Goal: Task Accomplishment & Management: Complete application form

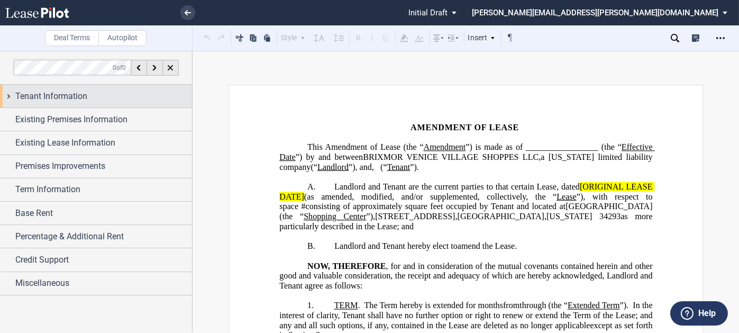
click at [101, 93] on div "Tenant Information" at bounding box center [103, 96] width 177 height 13
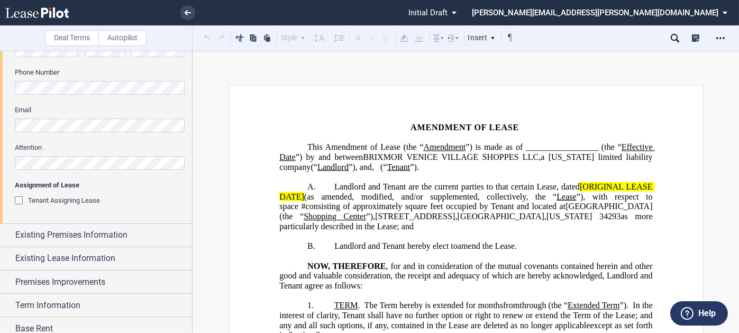
scroll to position [370, 0]
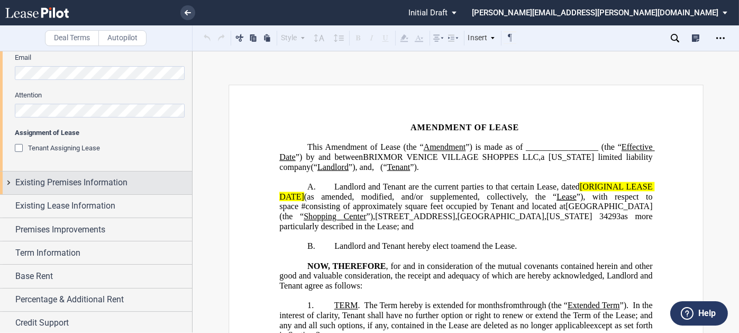
click at [72, 182] on span "Existing Premises Information" at bounding box center [71, 182] width 112 height 13
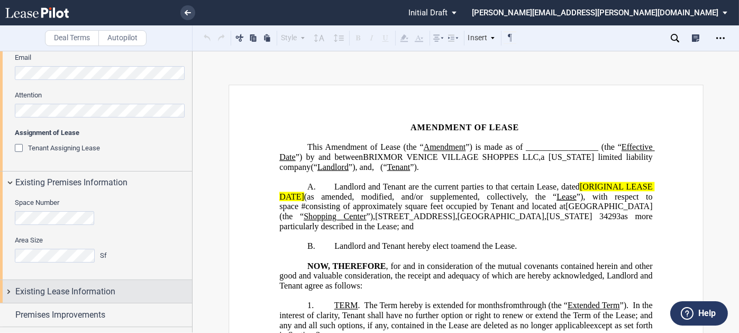
click at [89, 283] on div "Existing Lease Information" at bounding box center [96, 291] width 192 height 23
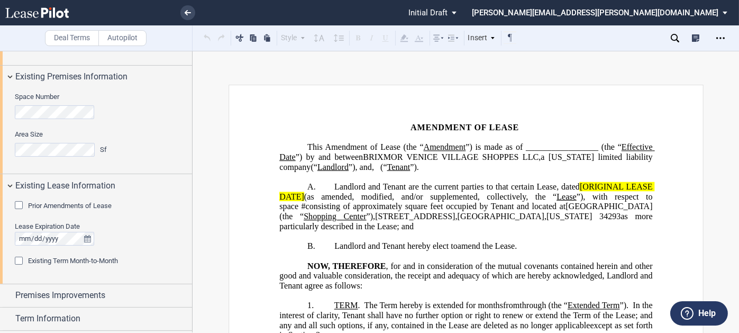
scroll to position [529, 0]
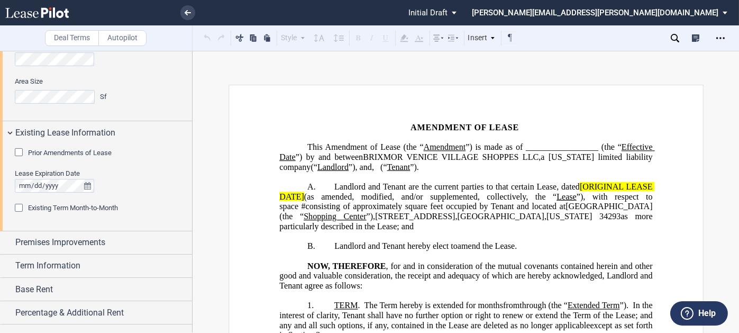
click at [81, 154] on span "Prior Amendments of Lease" at bounding box center [70, 153] width 84 height 8
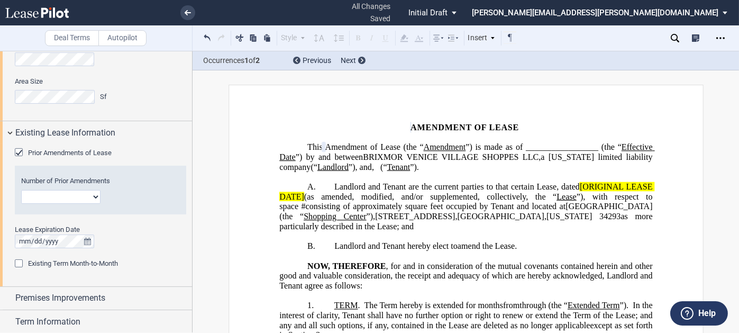
click at [24, 151] on div "Prior Amendments of Lease" at bounding box center [20, 153] width 11 height 11
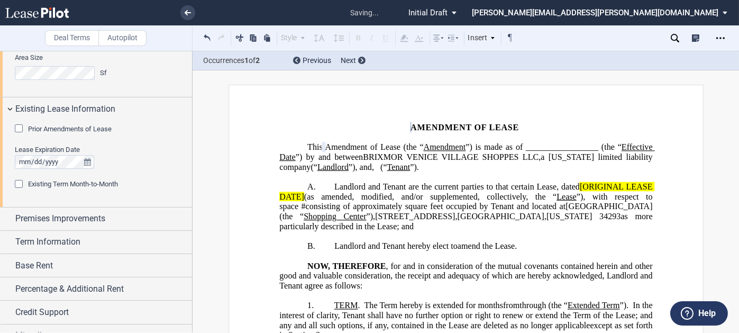
scroll to position [566, 0]
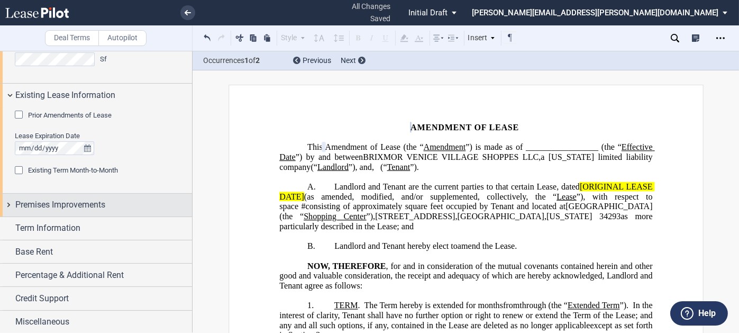
click at [72, 201] on span "Premises Improvements" at bounding box center [60, 204] width 90 height 13
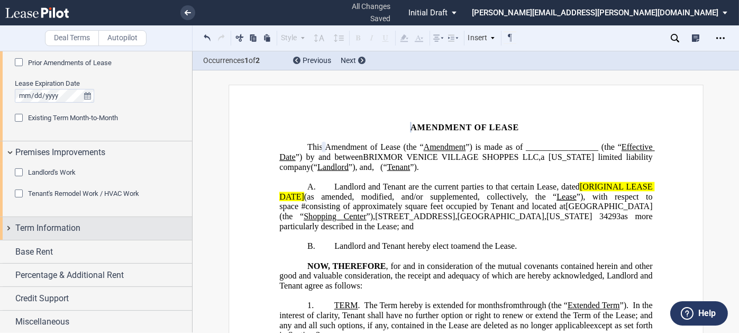
click at [65, 230] on span "Term Information" at bounding box center [47, 228] width 65 height 13
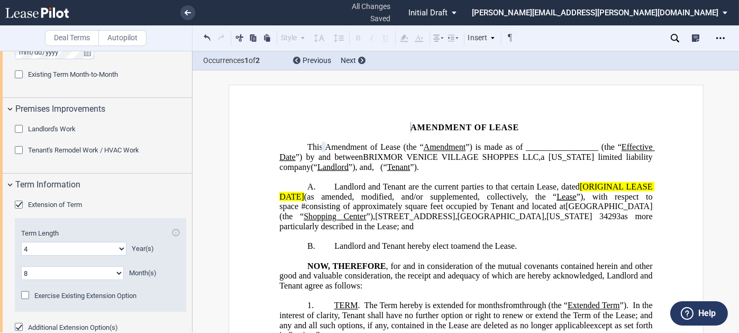
scroll to position [725, 0]
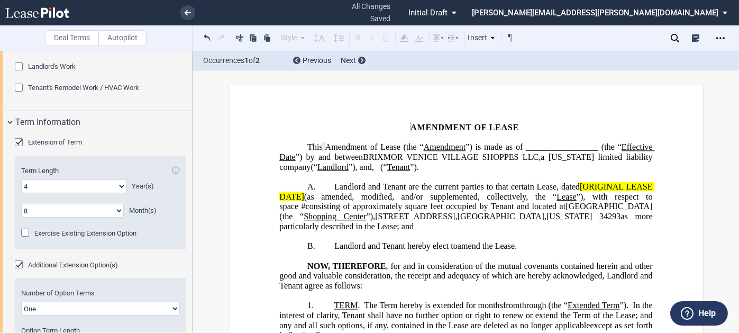
click at [16, 138] on div "Extension of Term" at bounding box center [20, 143] width 11 height 11
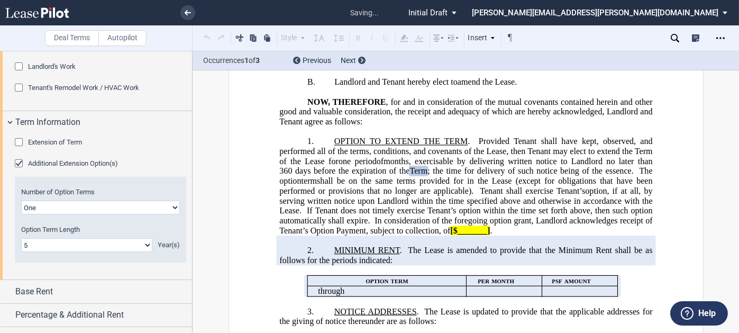
scroll to position [173, 0]
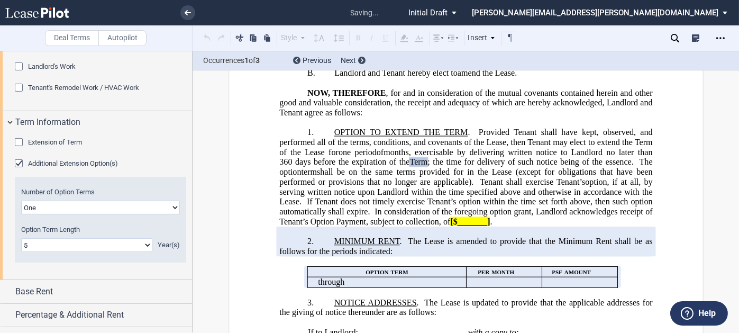
click at [19, 163] on div "Additional Extension Option(s)" at bounding box center [20, 164] width 11 height 11
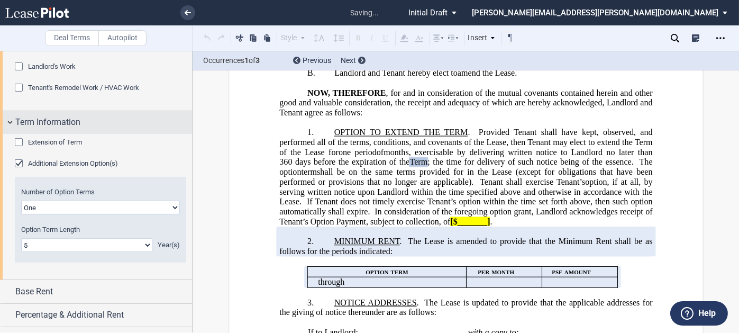
scroll to position [671, 0]
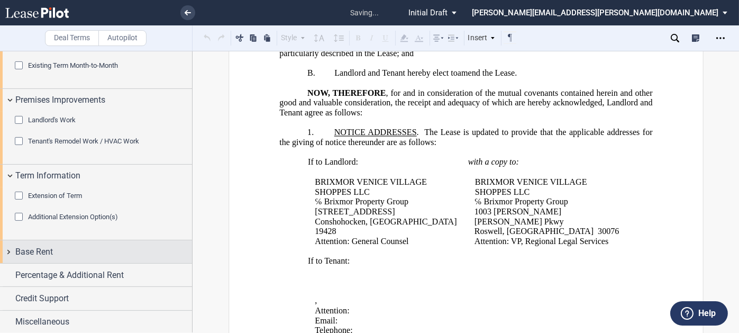
click at [54, 252] on div "Base Rent" at bounding box center [103, 251] width 177 height 13
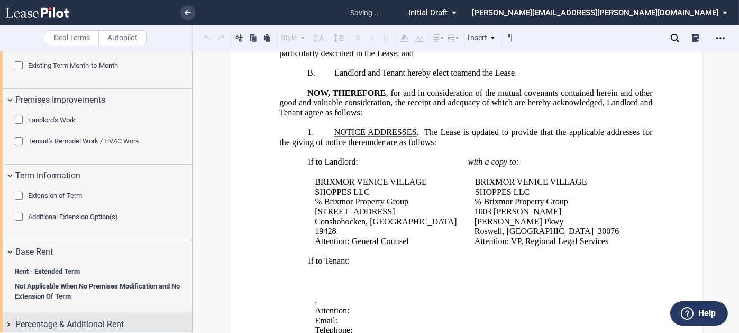
scroll to position [720, 0]
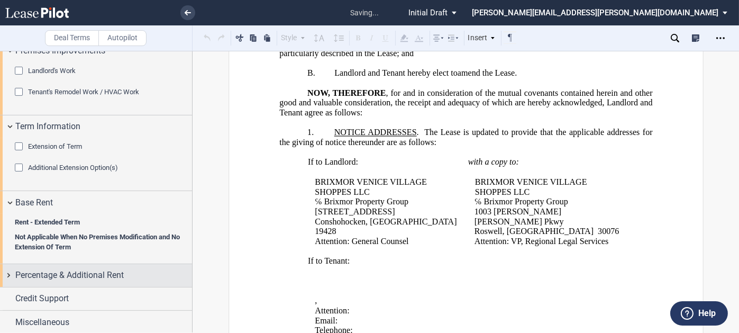
click at [75, 271] on span "Percentage & Additional Rent" at bounding box center [69, 275] width 108 height 13
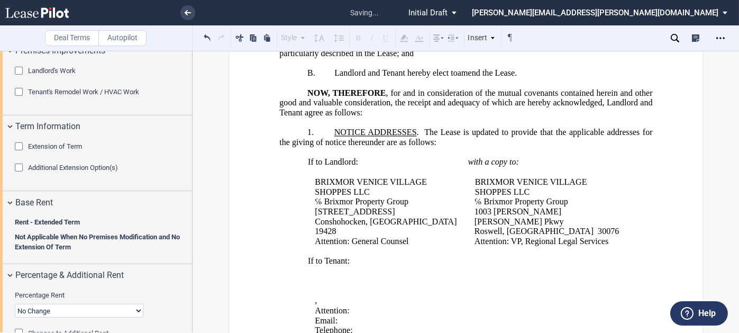
scroll to position [789, 0]
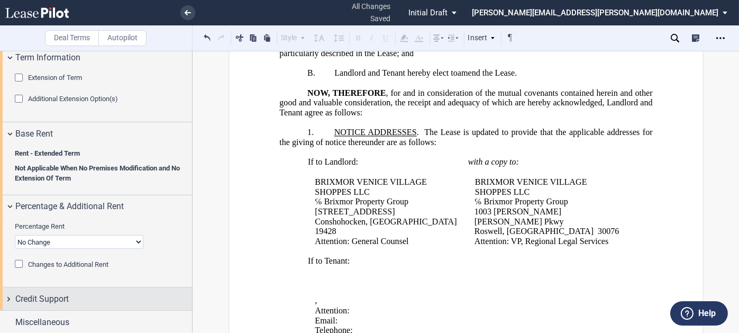
click at [69, 296] on span "Credit Support" at bounding box center [41, 298] width 53 height 13
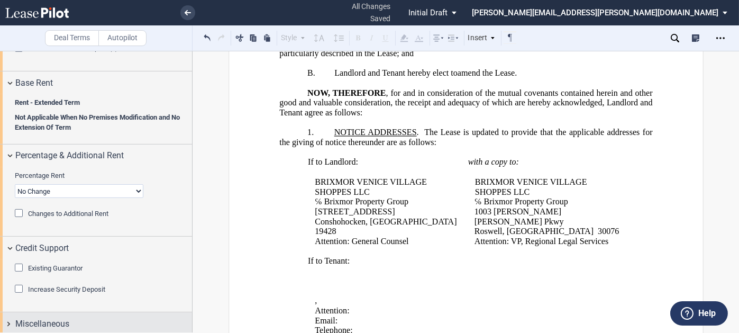
click at [74, 319] on div "Miscellaneous" at bounding box center [103, 323] width 177 height 13
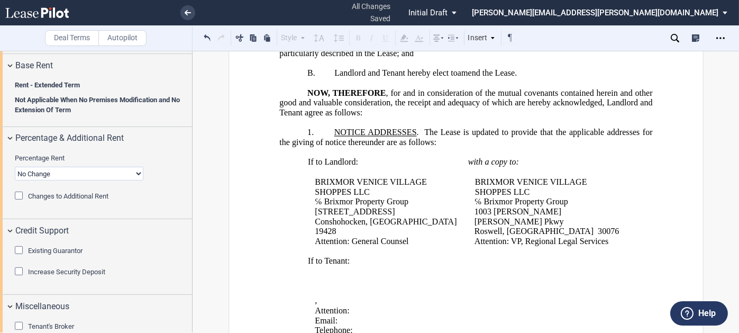
scroll to position [873, 0]
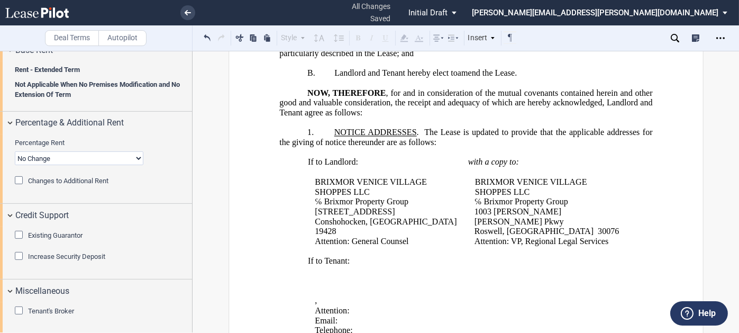
drag, startPoint x: 720, startPoint y: 35, endPoint x: 711, endPoint y: 43, distance: 12.0
click at [720, 35] on icon "Open Lease options menu" at bounding box center [720, 38] width 8 height 8
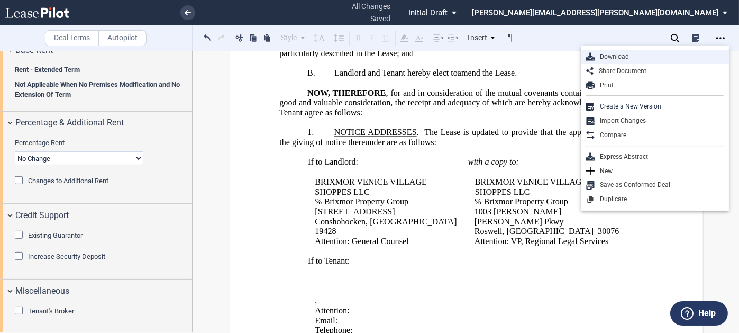
click at [608, 55] on div "Download" at bounding box center [658, 56] width 129 height 9
